Goal: Task Accomplishment & Management: Manage account settings

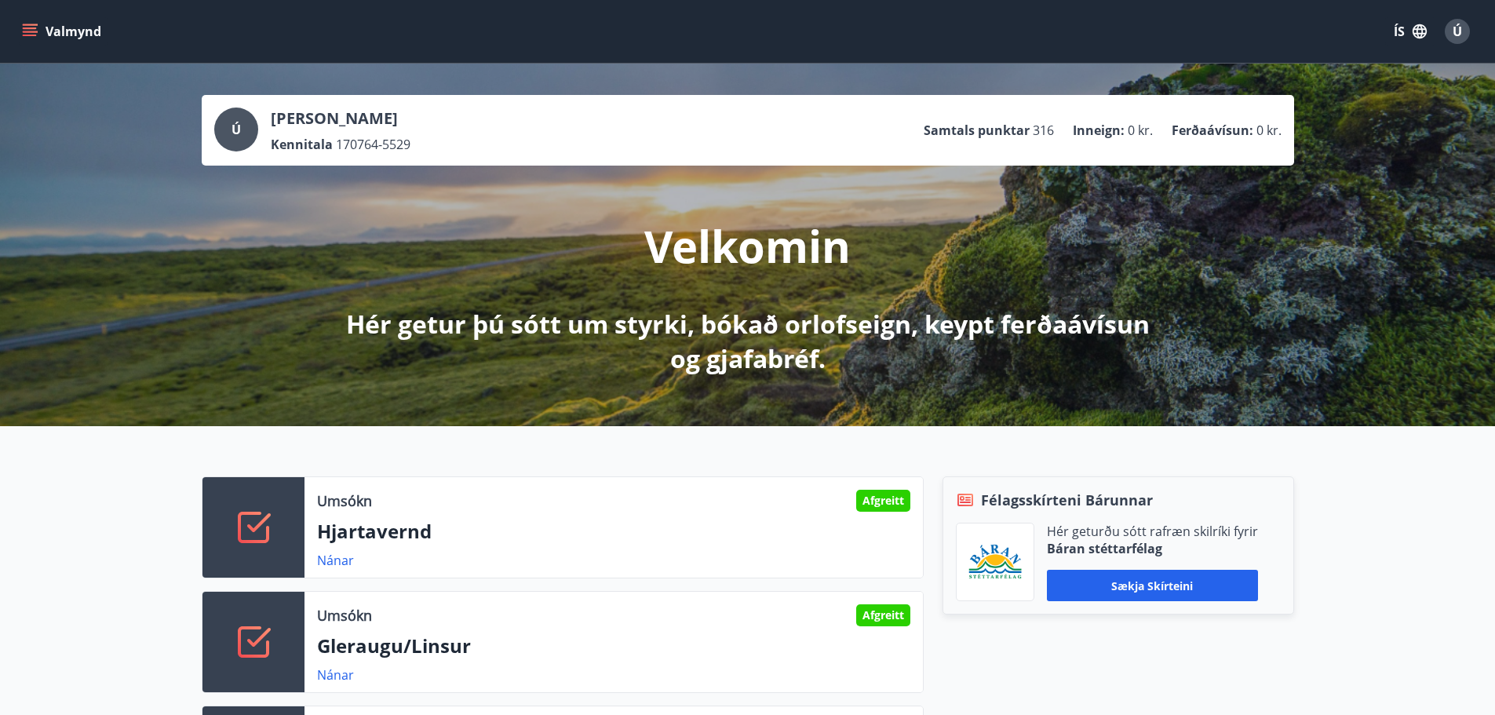
click at [1446, 28] on div "Ú" at bounding box center [1456, 31] width 25 height 25
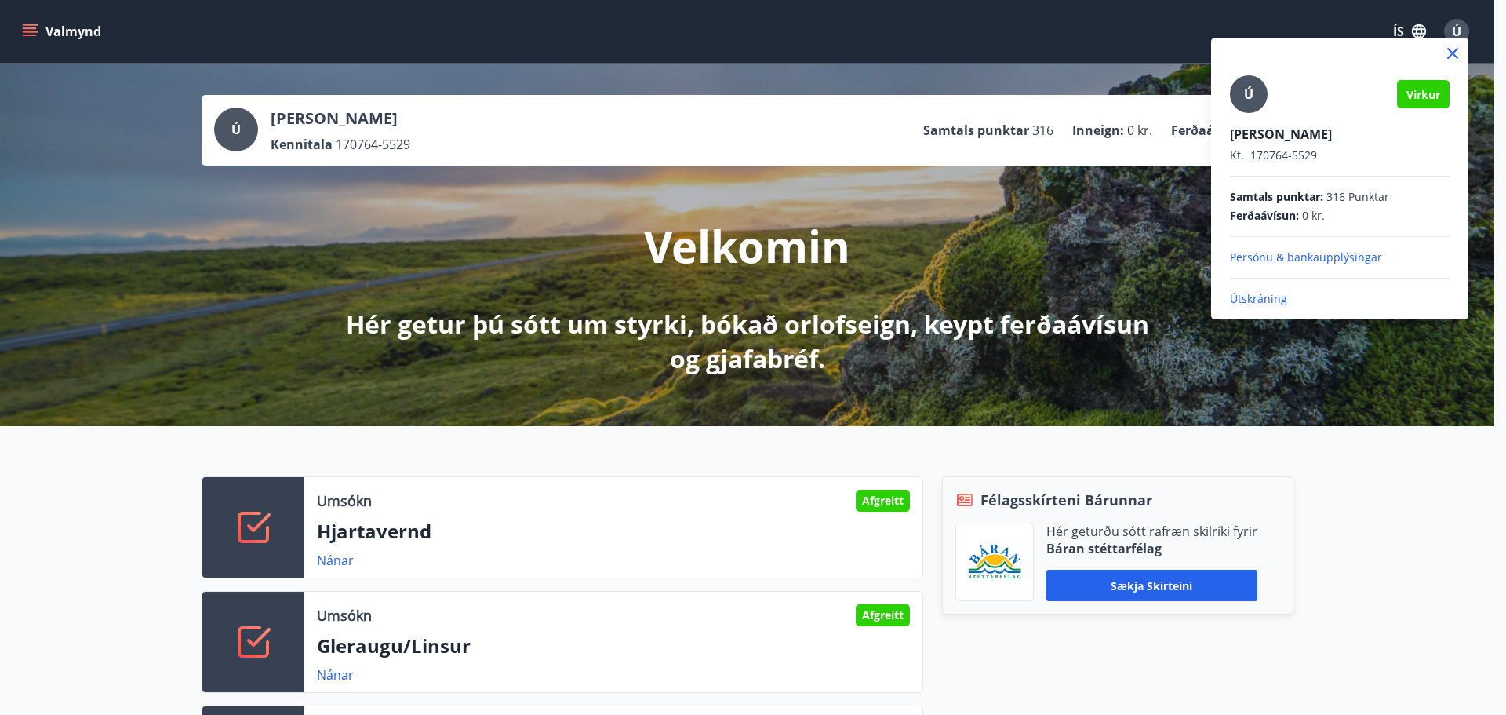
click at [1263, 299] on p "Útskráning" at bounding box center [1340, 299] width 220 height 16
